Goal: Information Seeking & Learning: Learn about a topic

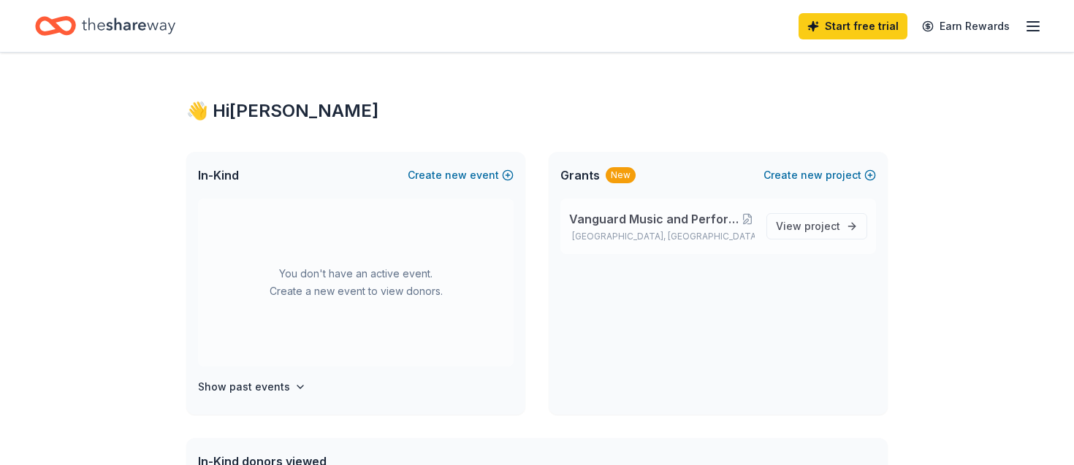
click at [653, 221] on span "Vanguard Music and Performing Arts Capital Fundraising" at bounding box center [654, 219] width 170 height 18
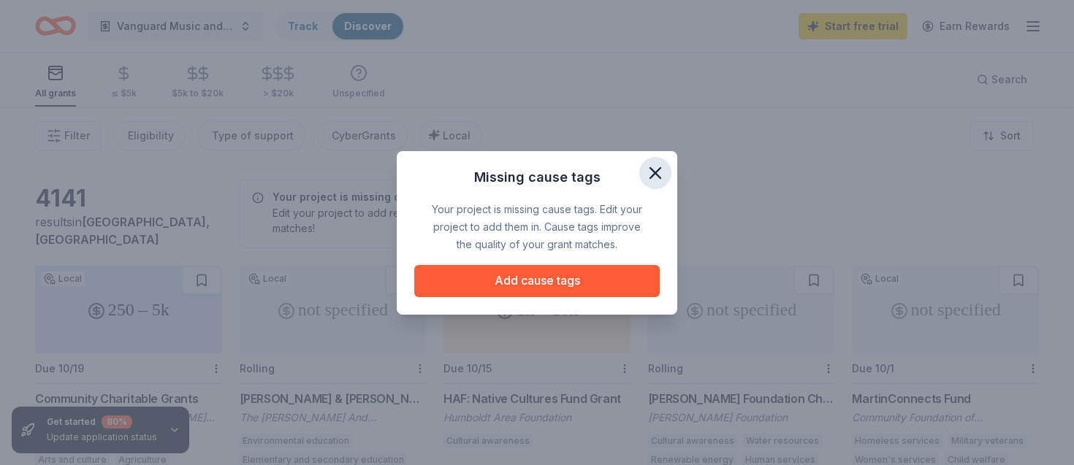
click at [658, 174] on icon "button" at bounding box center [655, 173] width 20 height 20
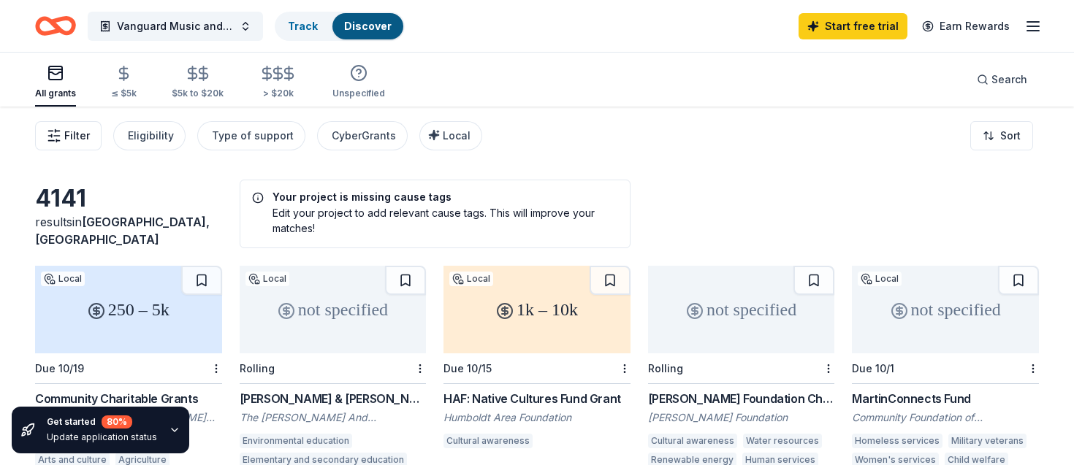
click at [61, 140] on icon "button" at bounding box center [54, 136] width 15 height 15
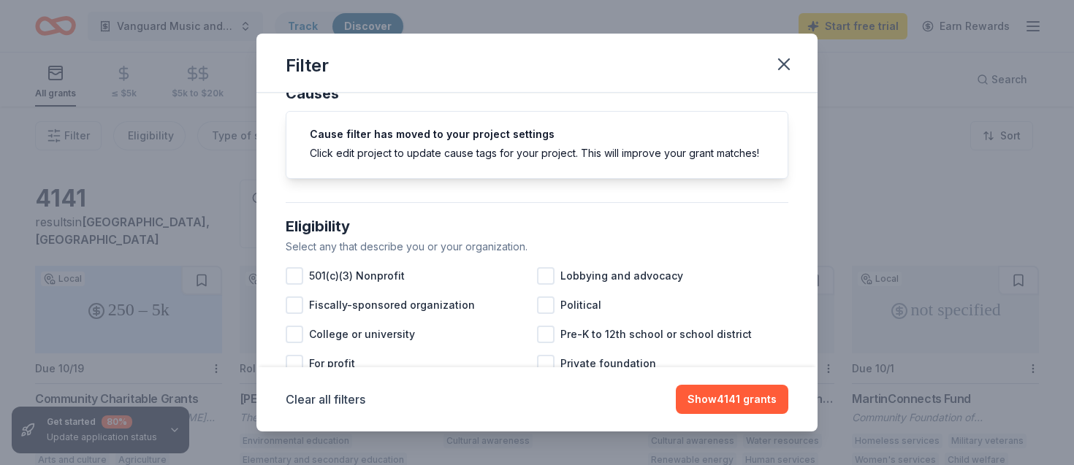
scroll to position [39, 0]
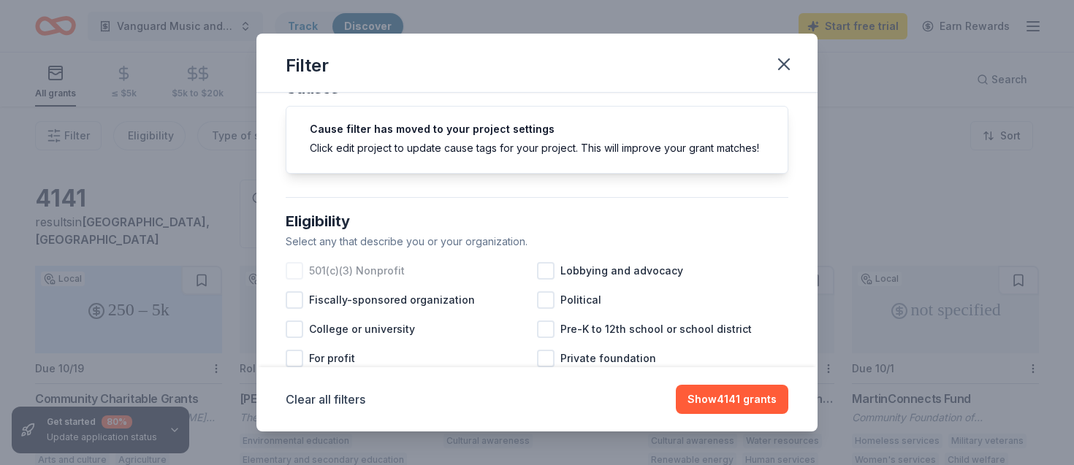
click at [308, 270] on div "501(c)(3) Nonprofit" at bounding box center [411, 270] width 251 height 29
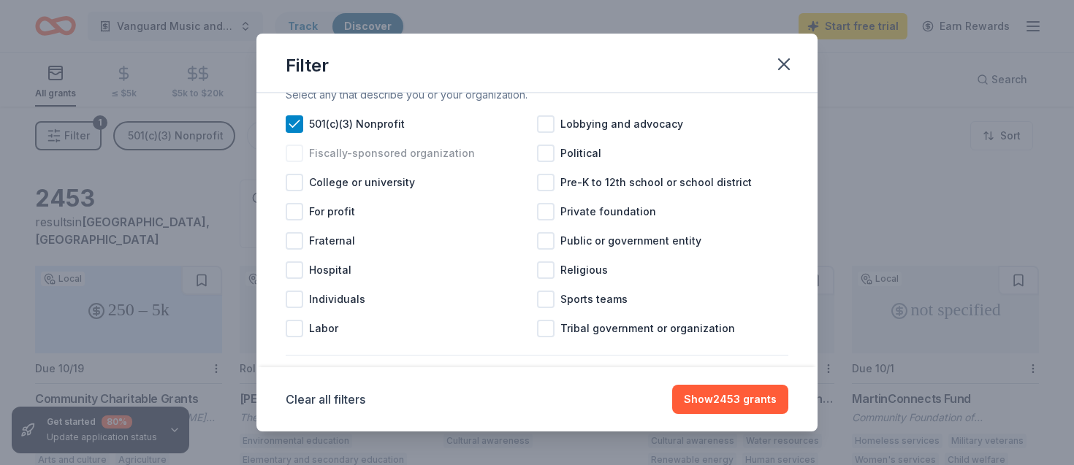
scroll to position [187, 0]
click at [300, 244] on div at bounding box center [295, 241] width 18 height 18
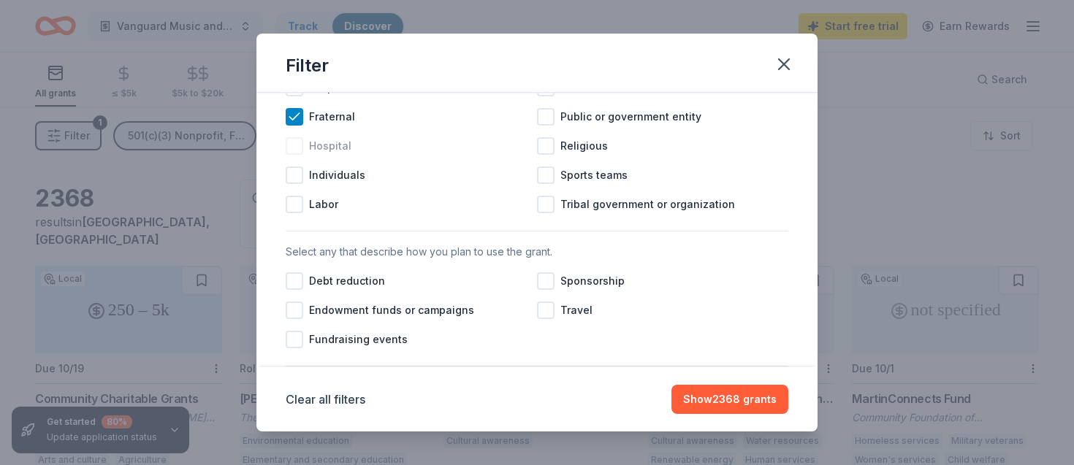
scroll to position [318, 0]
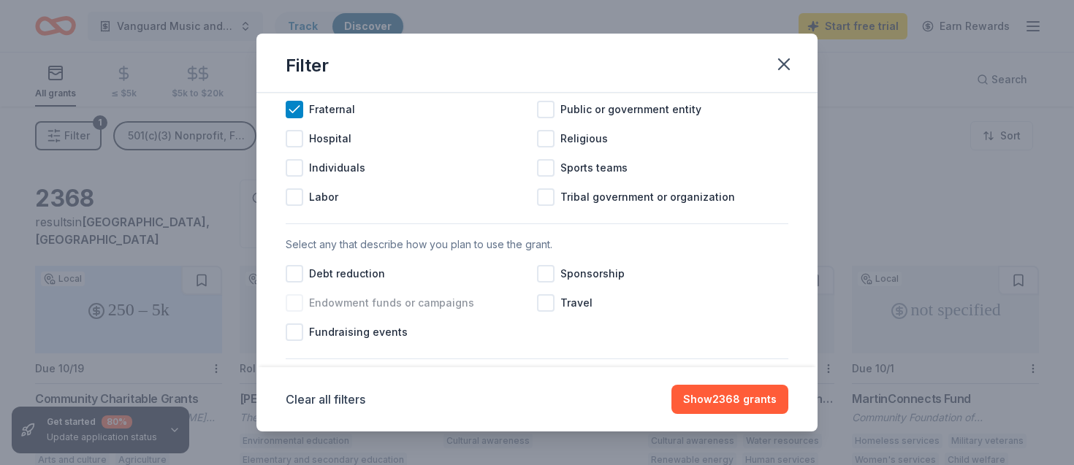
click at [302, 302] on div at bounding box center [295, 303] width 18 height 18
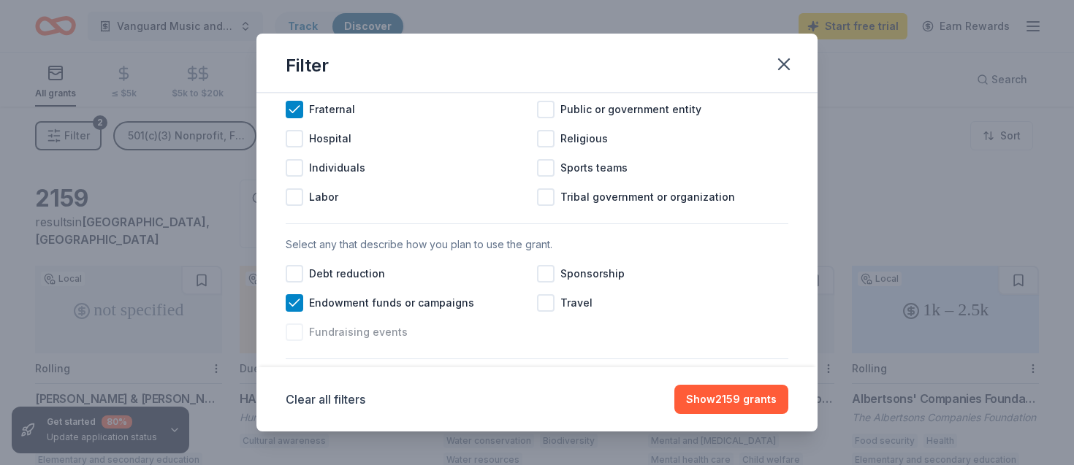
click at [356, 330] on span "Fundraising events" at bounding box center [358, 333] width 99 height 18
click at [551, 272] on div at bounding box center [546, 274] width 18 height 18
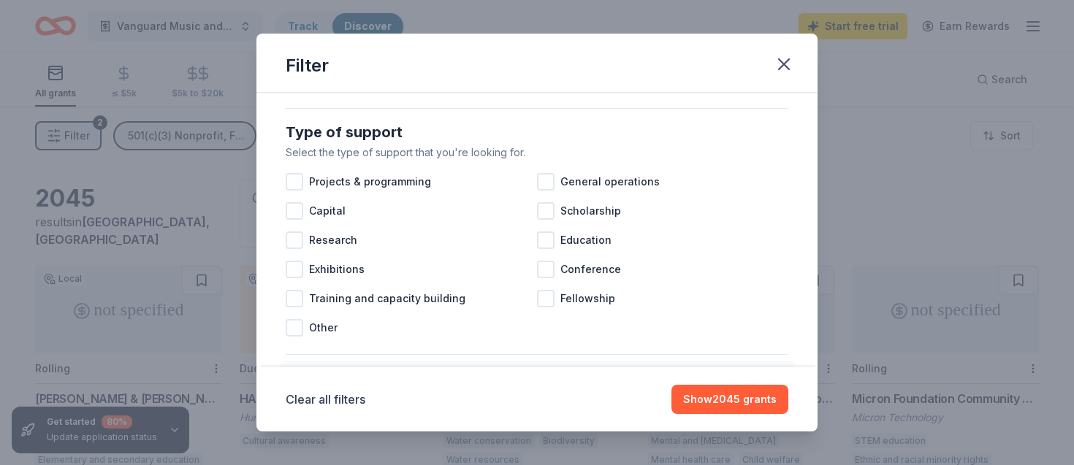
scroll to position [584, 0]
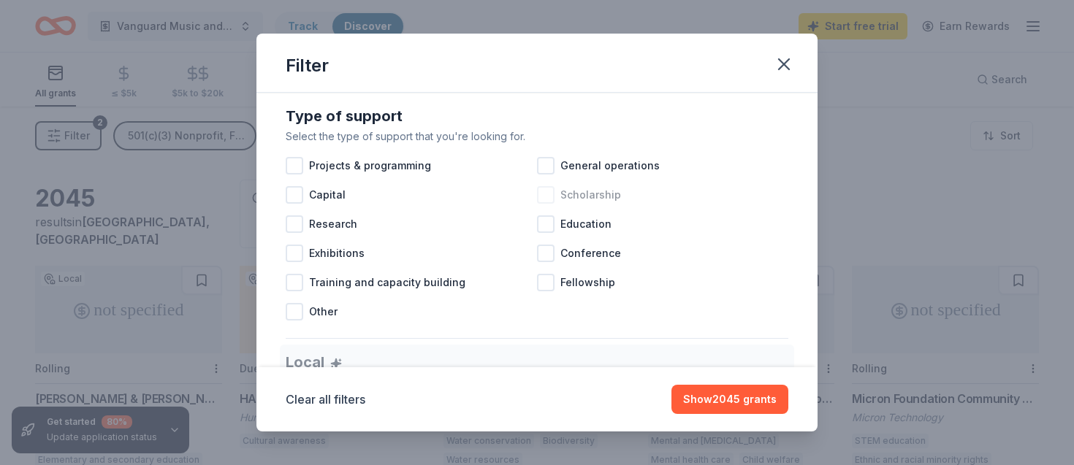
click at [554, 193] on div "Scholarship" at bounding box center [662, 194] width 251 height 29
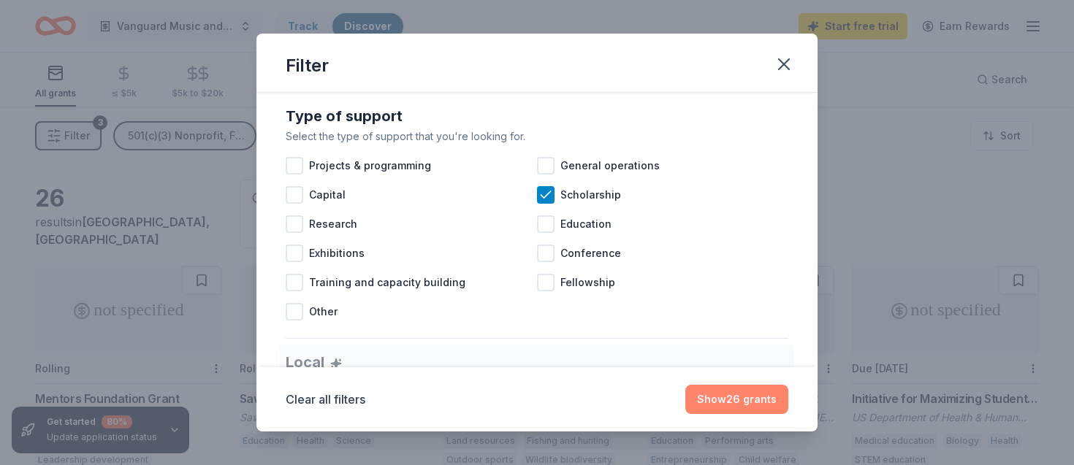
click at [715, 397] on button "Show 26 grants" at bounding box center [736, 399] width 103 height 29
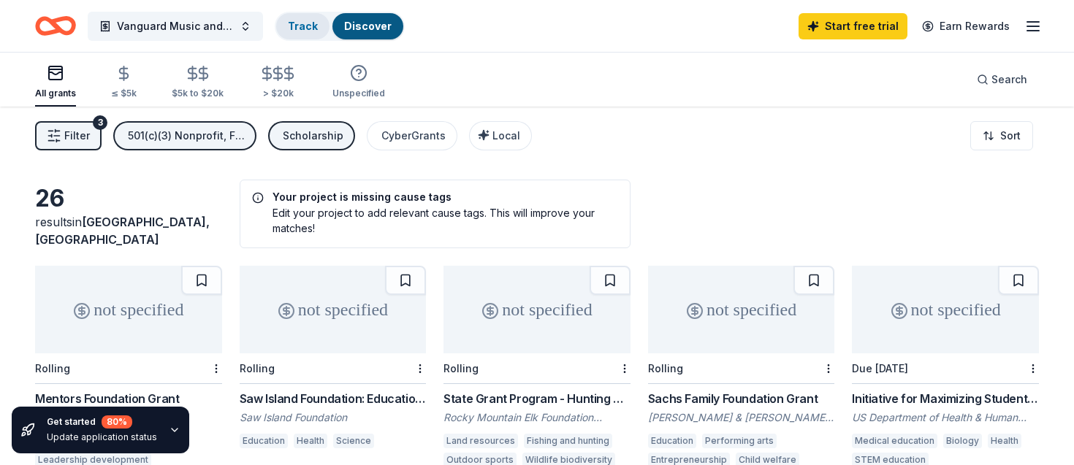
click at [288, 37] on div "Track" at bounding box center [302, 26] width 53 height 26
click at [358, 27] on link "Discover" at bounding box center [367, 26] width 47 height 12
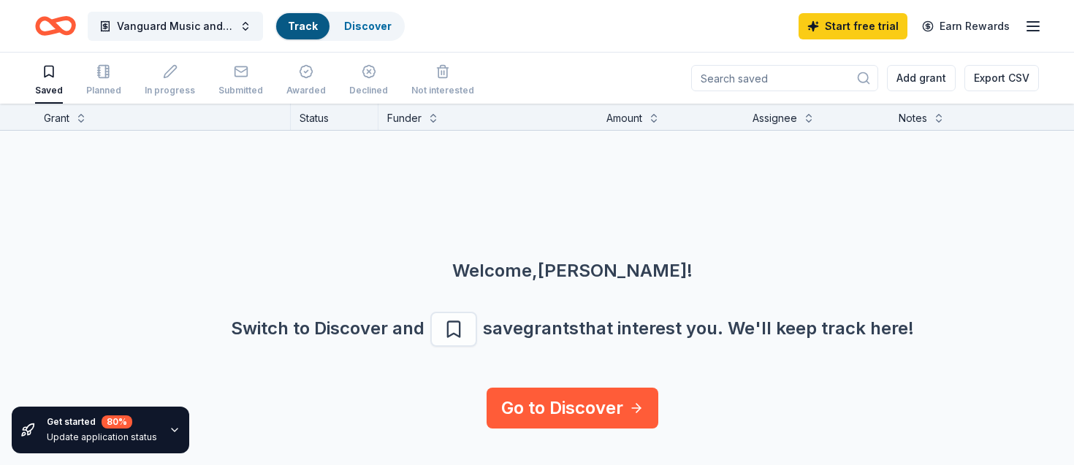
scroll to position [1, 0]
click at [359, 28] on link "Discover" at bounding box center [367, 26] width 47 height 12
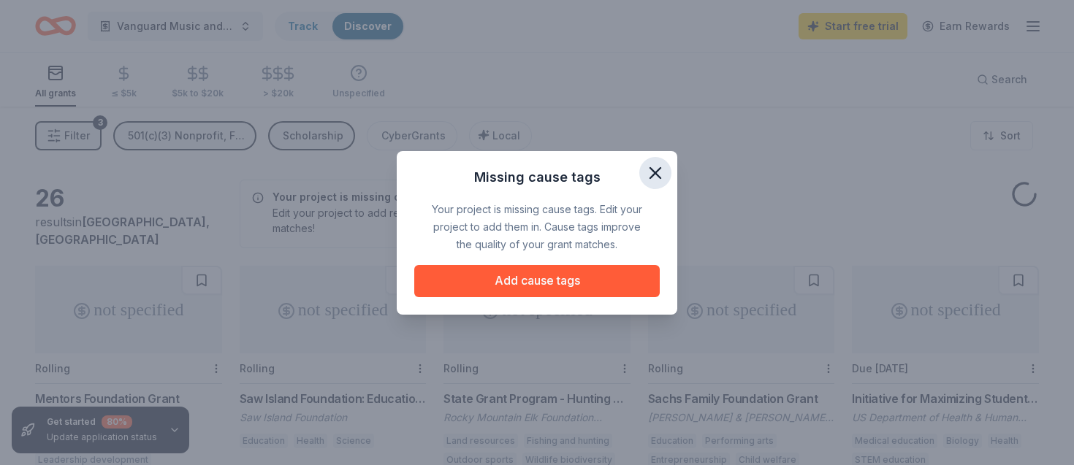
click at [657, 179] on icon "button" at bounding box center [655, 173] width 20 height 20
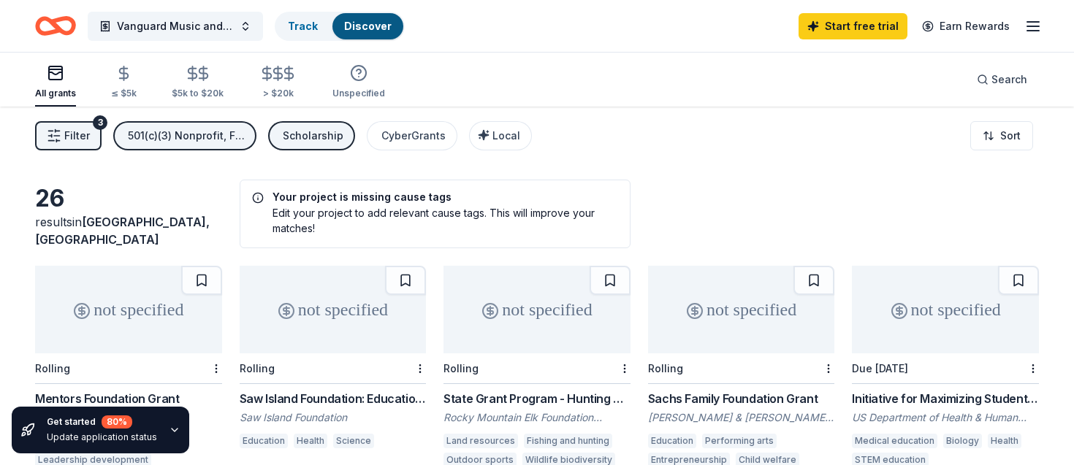
click at [83, 139] on span "Filter" at bounding box center [77, 136] width 26 height 18
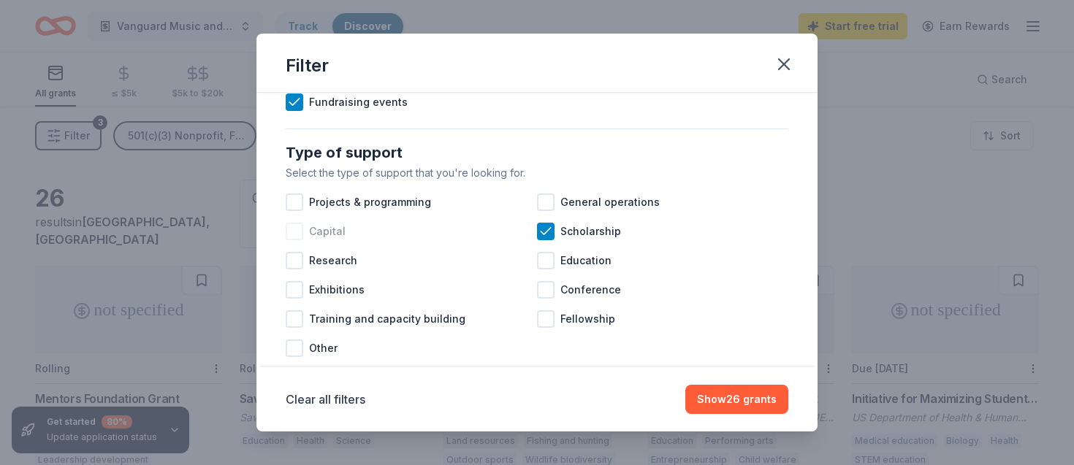
scroll to position [559, 0]
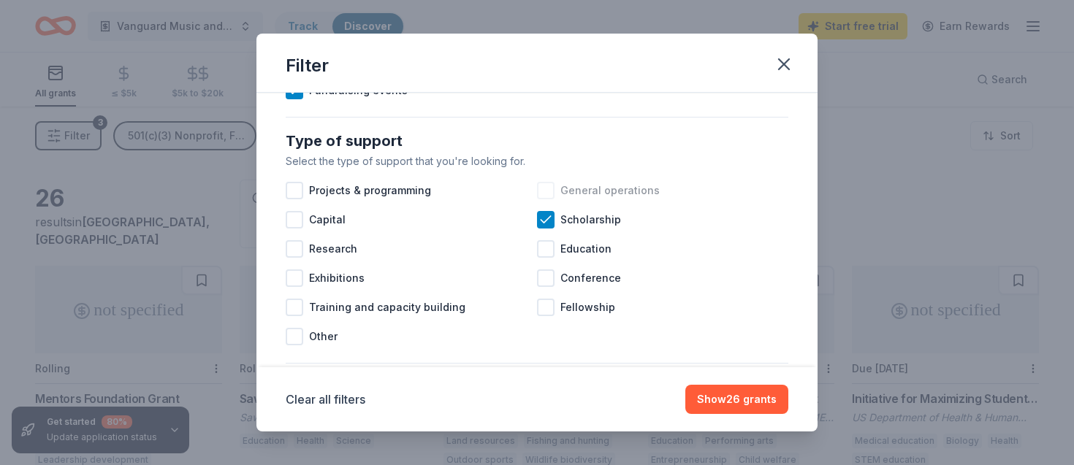
click at [548, 194] on div at bounding box center [546, 191] width 18 height 18
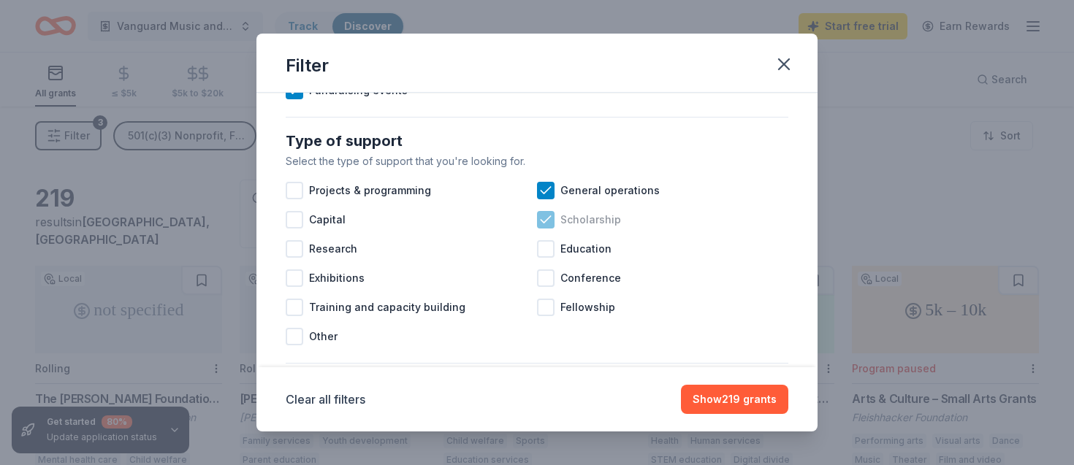
click at [542, 221] on icon at bounding box center [544, 219] width 9 height 7
click at [738, 397] on button "Show 194 grants" at bounding box center [734, 399] width 108 height 29
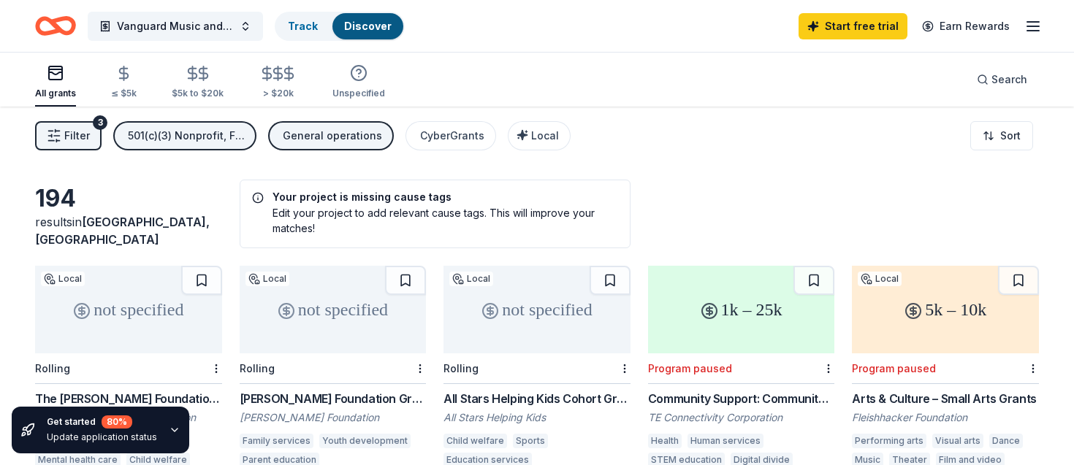
click at [1025, 28] on icon "button" at bounding box center [1033, 27] width 18 height 18
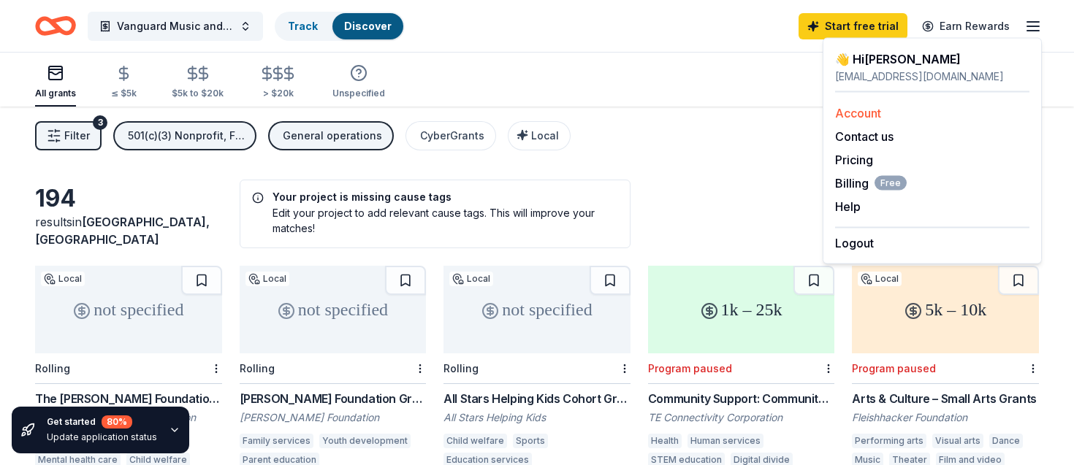
click at [865, 115] on link "Account" at bounding box center [858, 113] width 46 height 15
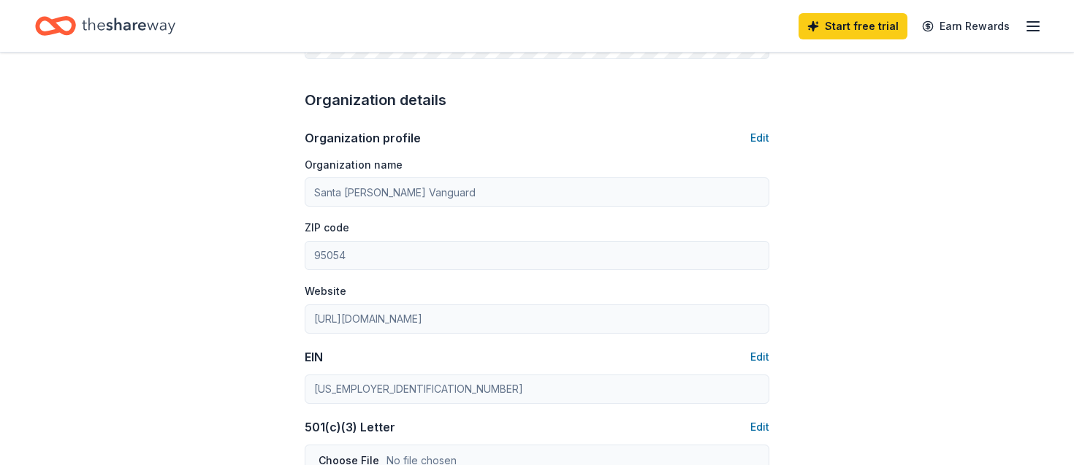
scroll to position [225, 0]
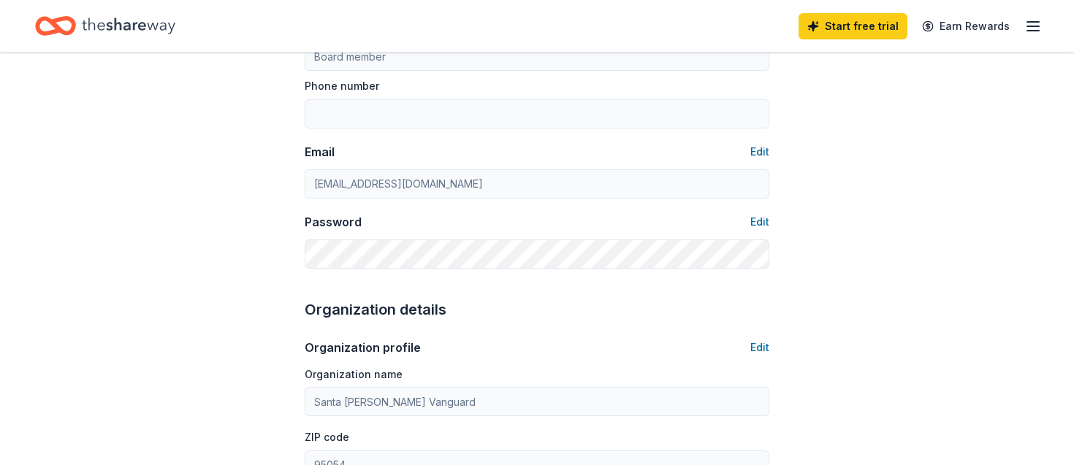
click at [1030, 23] on icon "button" at bounding box center [1033, 27] width 18 height 18
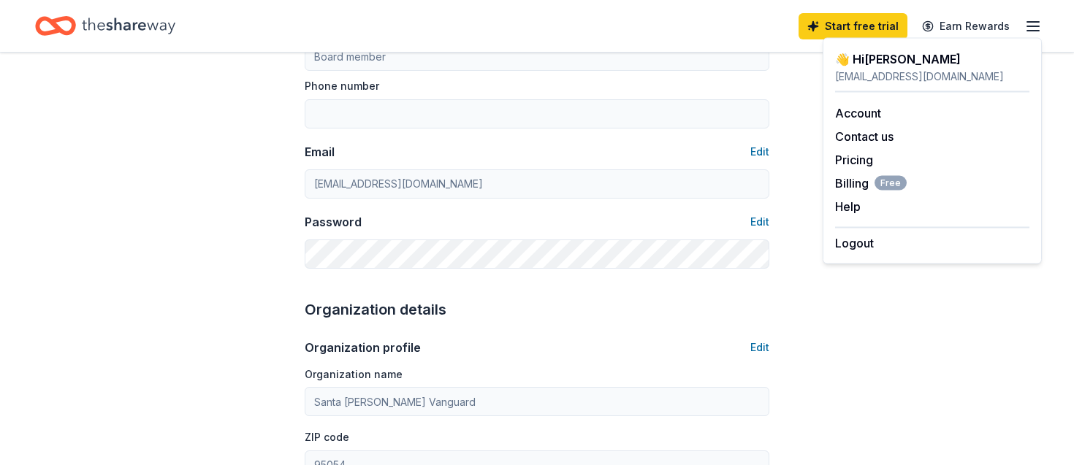
click at [875, 245] on div "Logout" at bounding box center [932, 239] width 194 height 25
click at [857, 243] on button "Logout" at bounding box center [854, 243] width 39 height 18
